Goal: Information Seeking & Learning: Learn about a topic

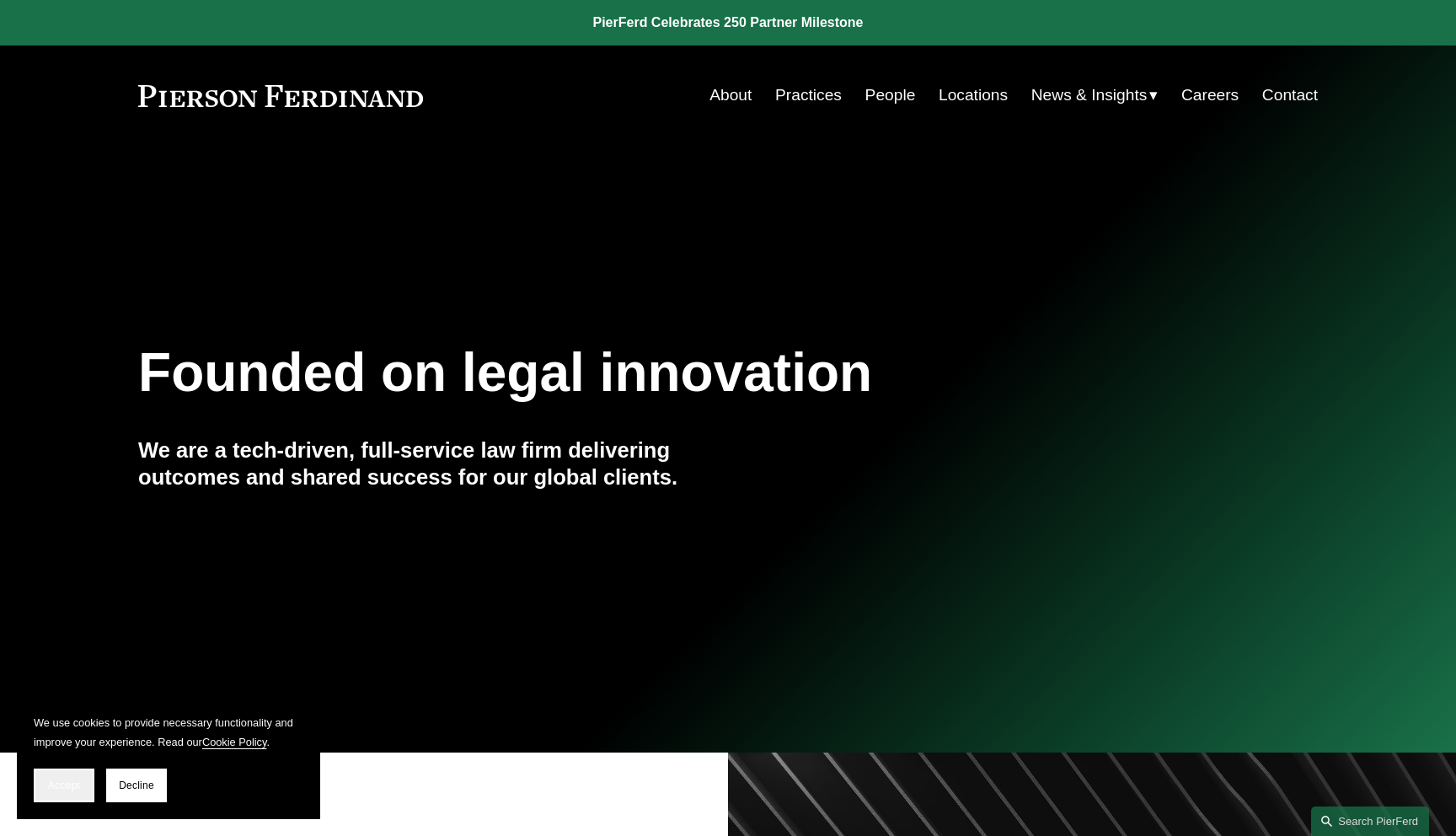
click at [78, 776] on button "Accept" at bounding box center [63, 785] width 60 height 34
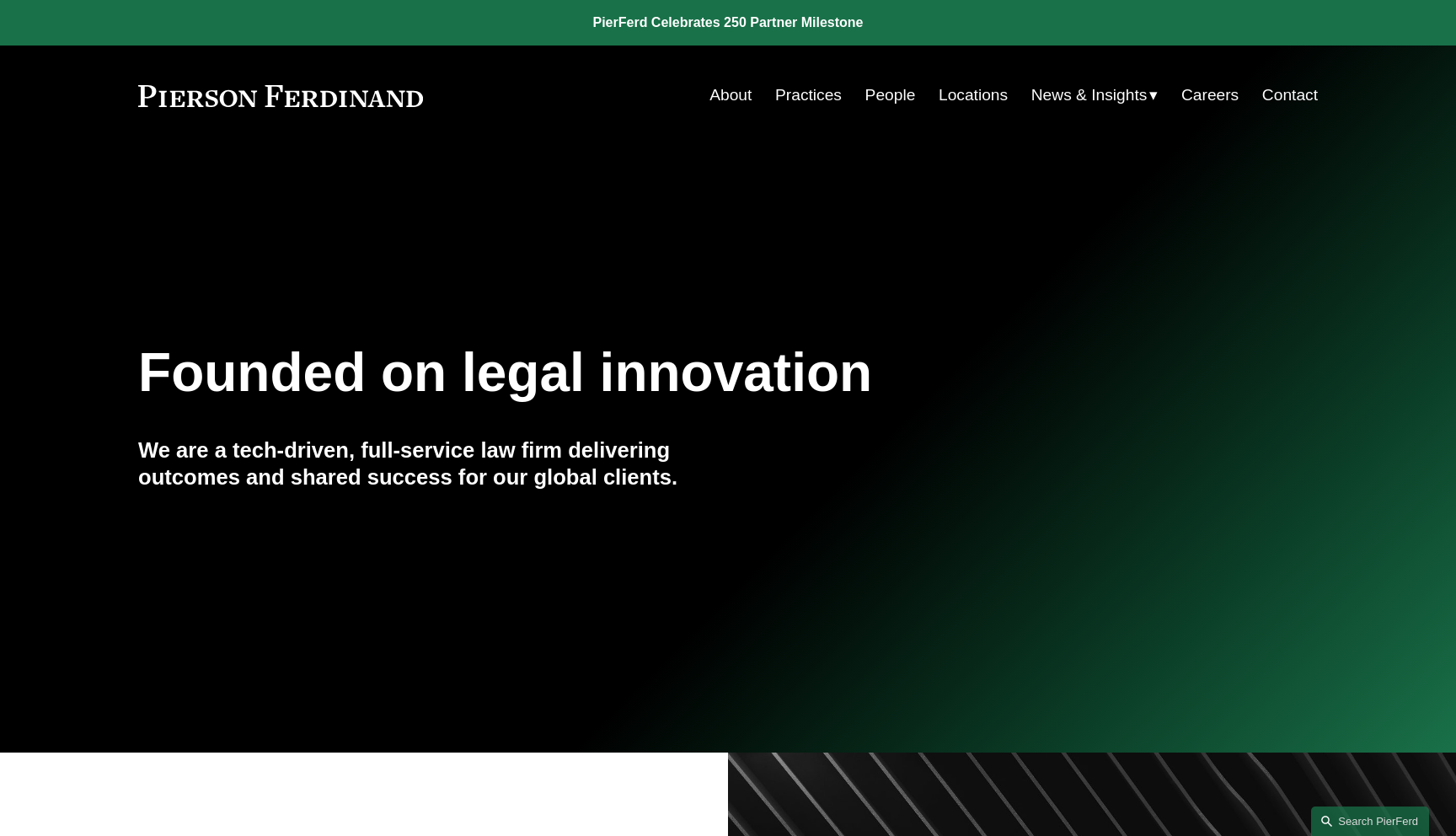
click at [796, 99] on link "Practices" at bounding box center [808, 95] width 66 height 32
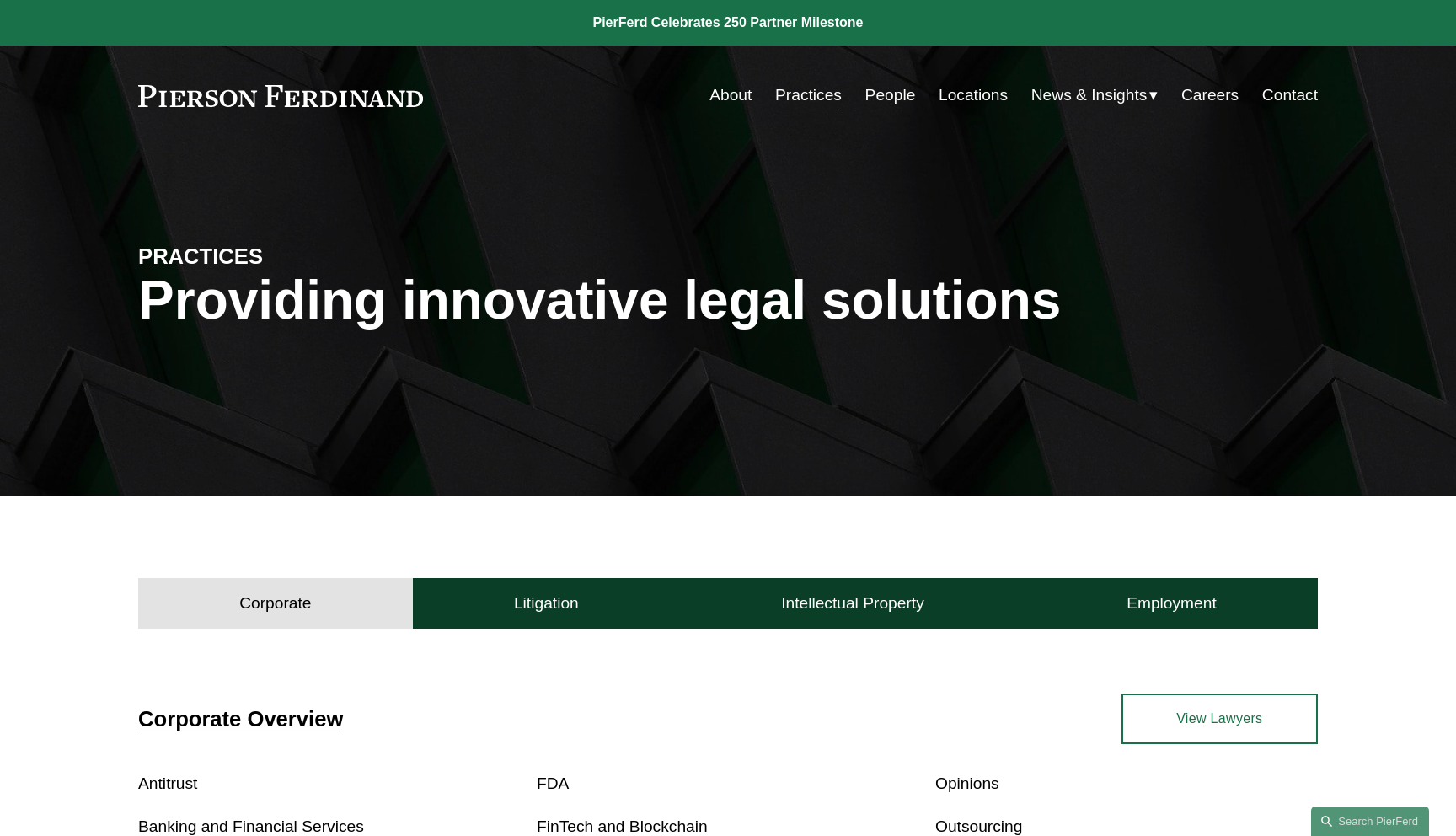
scroll to position [522, 0]
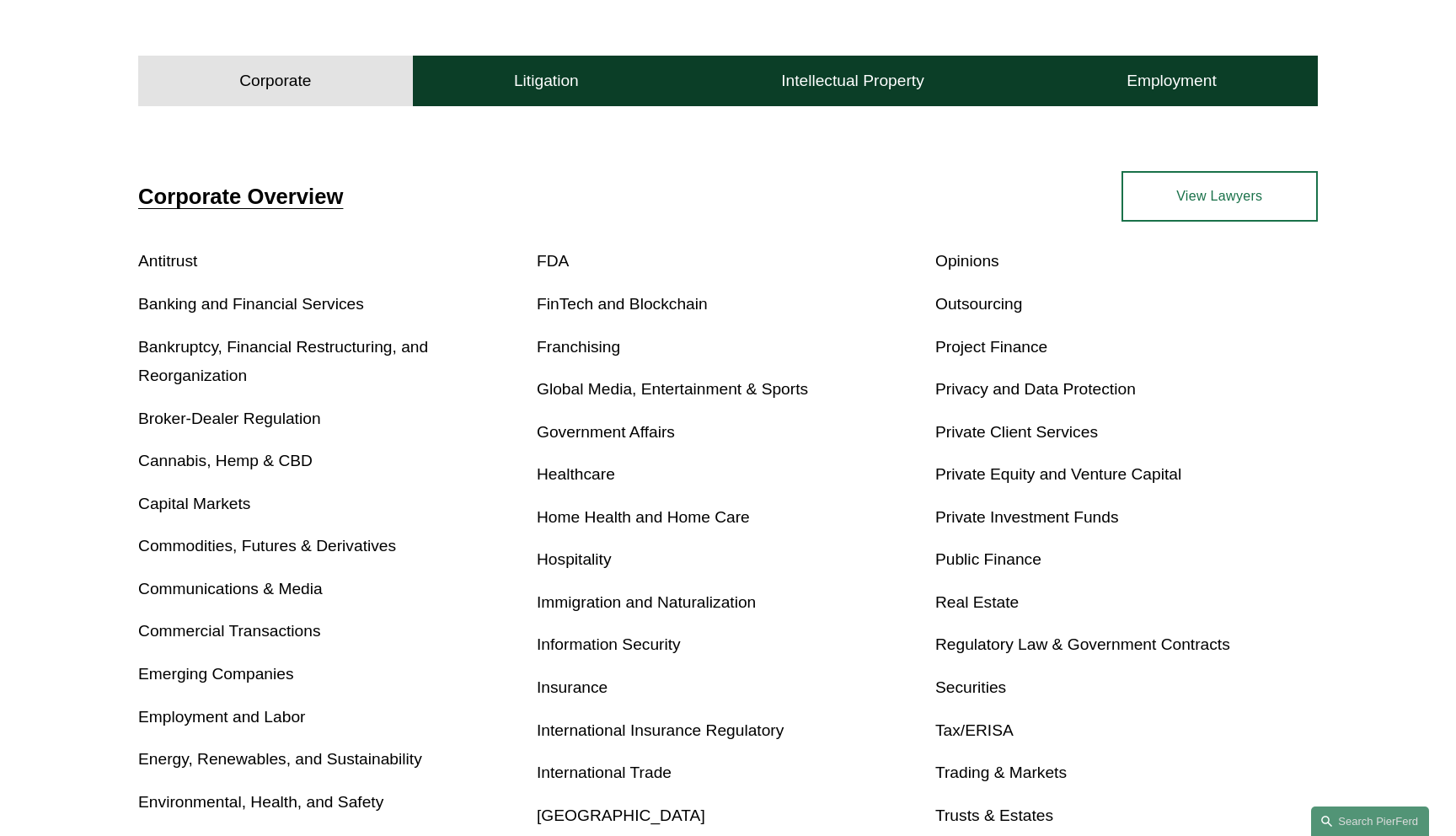
click at [653, 600] on link "Immigration and Naturalization" at bounding box center [646, 602] width 220 height 17
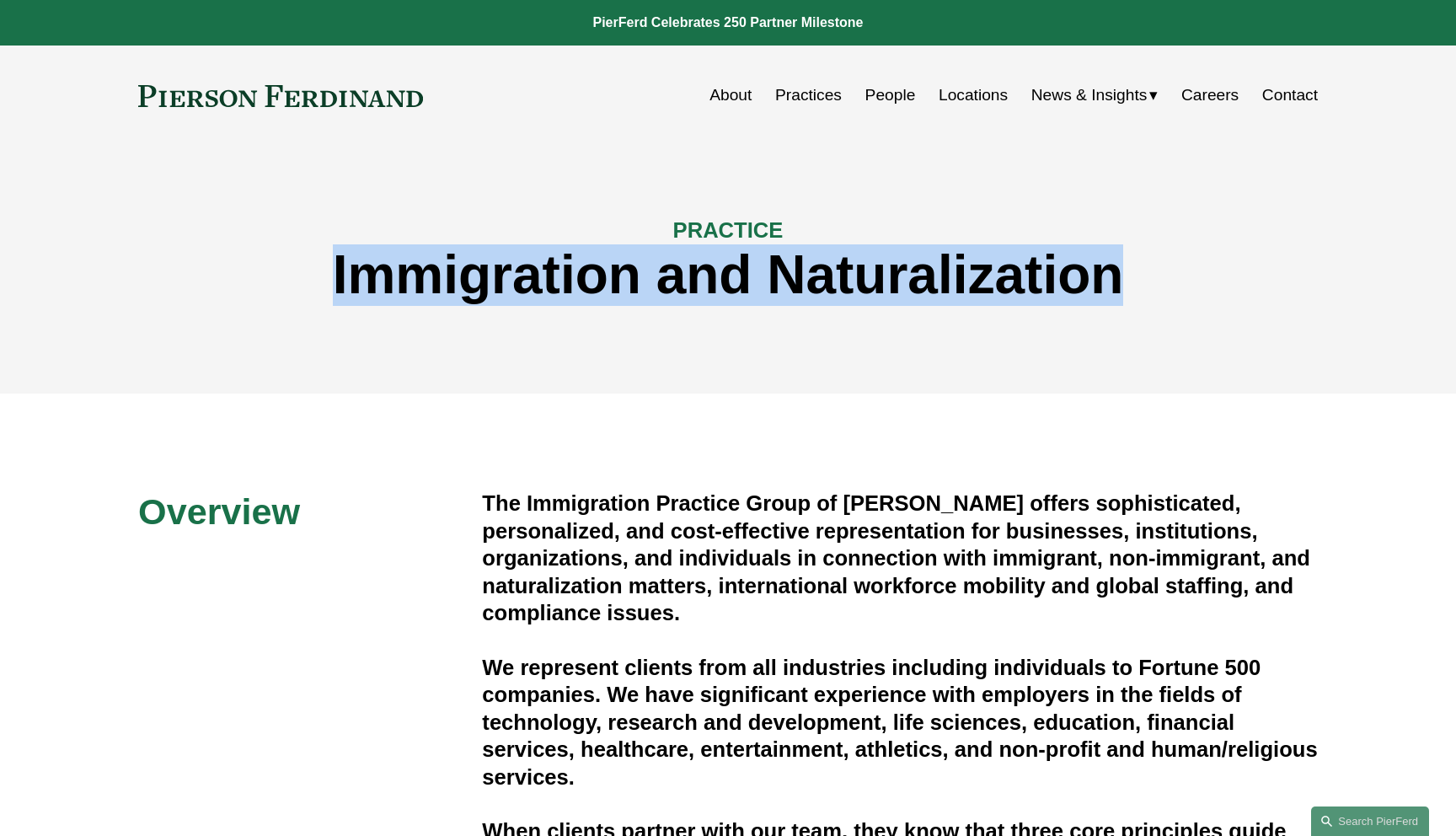
drag, startPoint x: 1148, startPoint y: 282, endPoint x: 328, endPoint y: 282, distance: 820.0
click at [329, 282] on h1 "Immigration and Naturalization" at bounding box center [728, 275] width 1180 height 61
copy h1 "Immigration and Naturalization"
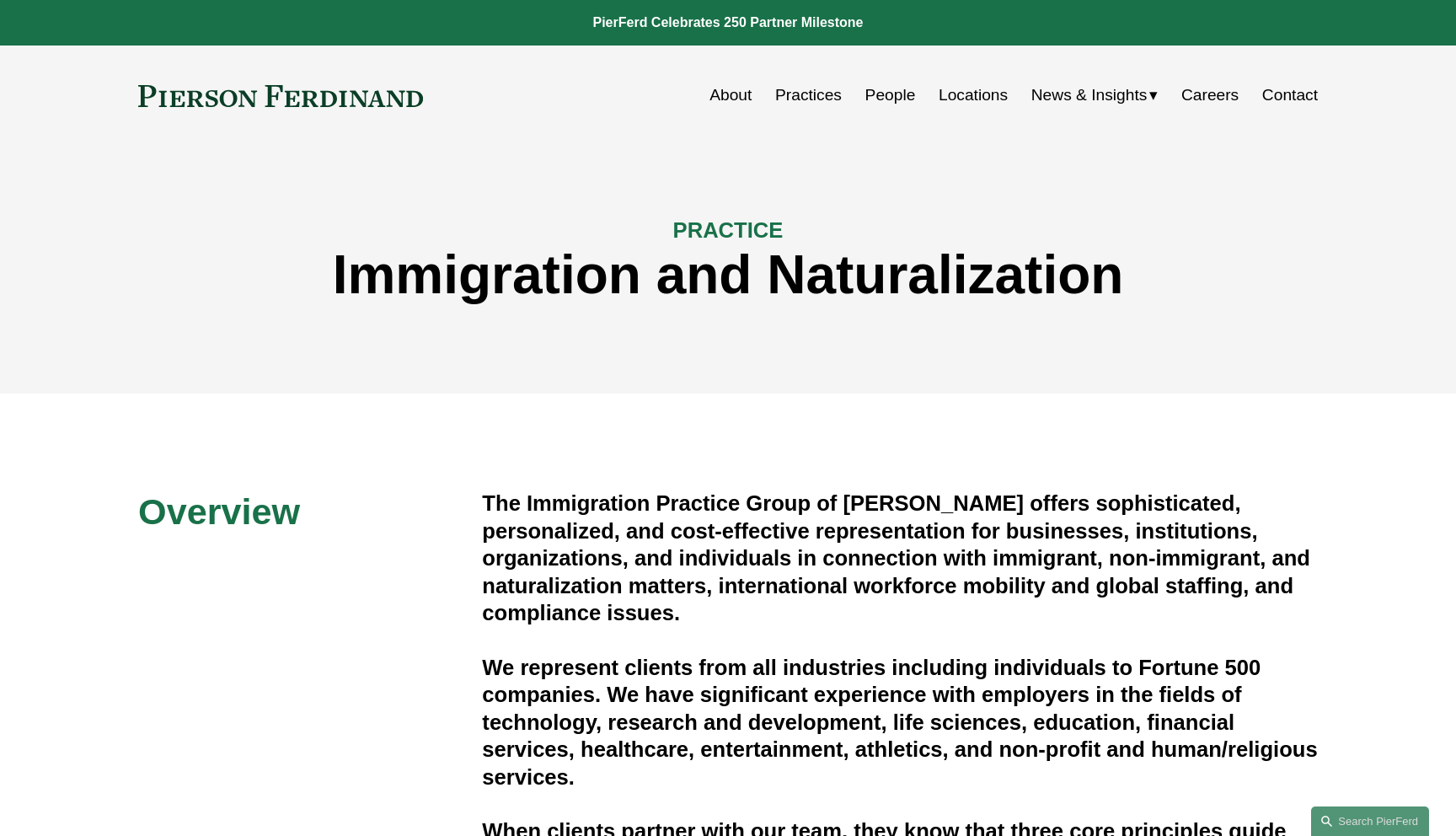
click at [315, 272] on h1 "Immigration and Naturalization" at bounding box center [728, 275] width 1180 height 61
click at [906, 348] on div "PRACTICE Immigration and Naturalization" at bounding box center [728, 269] width 1456 height 248
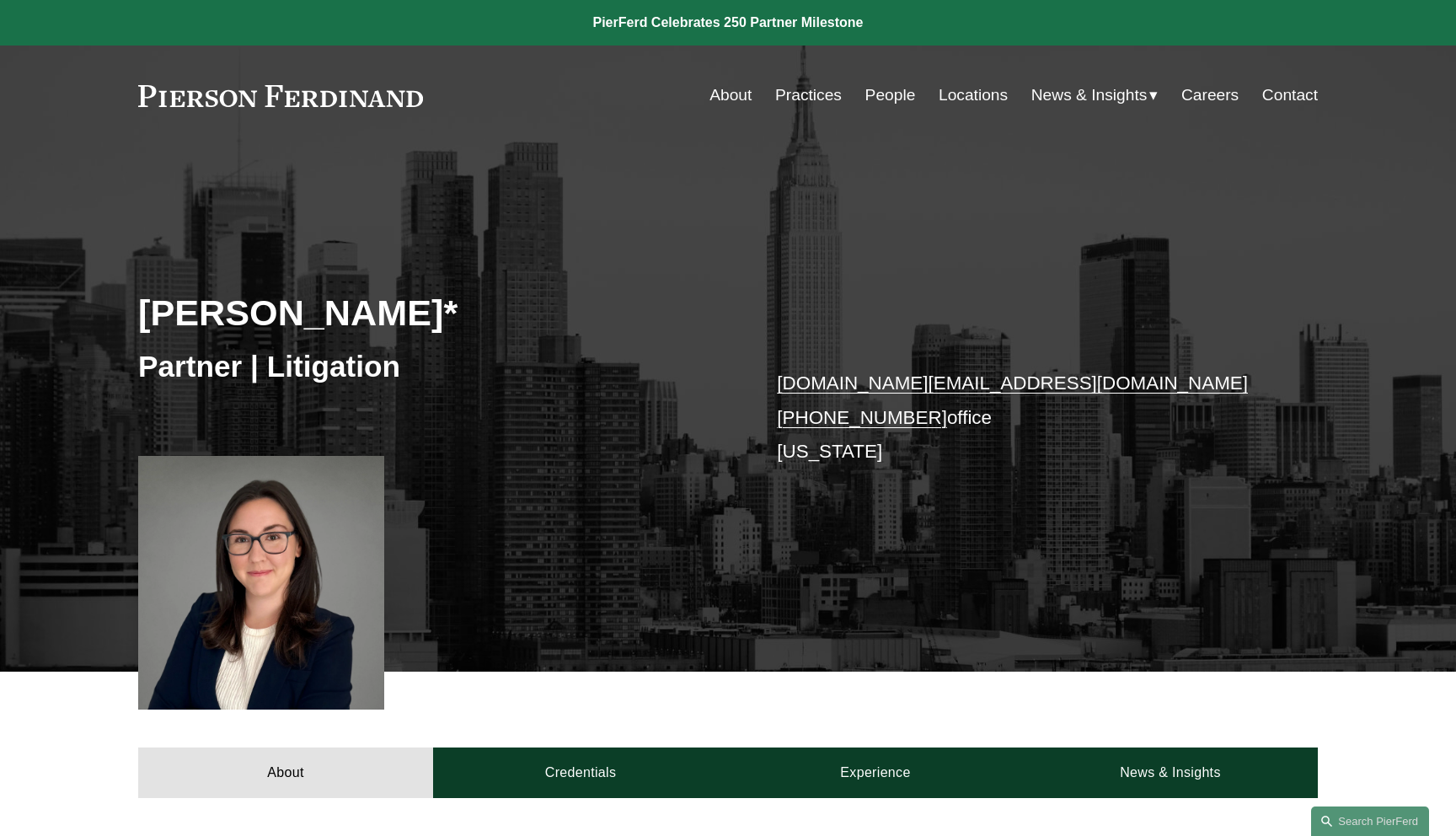
click at [770, 213] on div "[PERSON_NAME]* Partner | Litigation [DOMAIN_NAME][EMAIL_ADDRESS][DOMAIN_NAME] […" at bounding box center [728, 430] width 1456 height 482
